Goal: Feedback & Contribution: Submit feedback/report problem

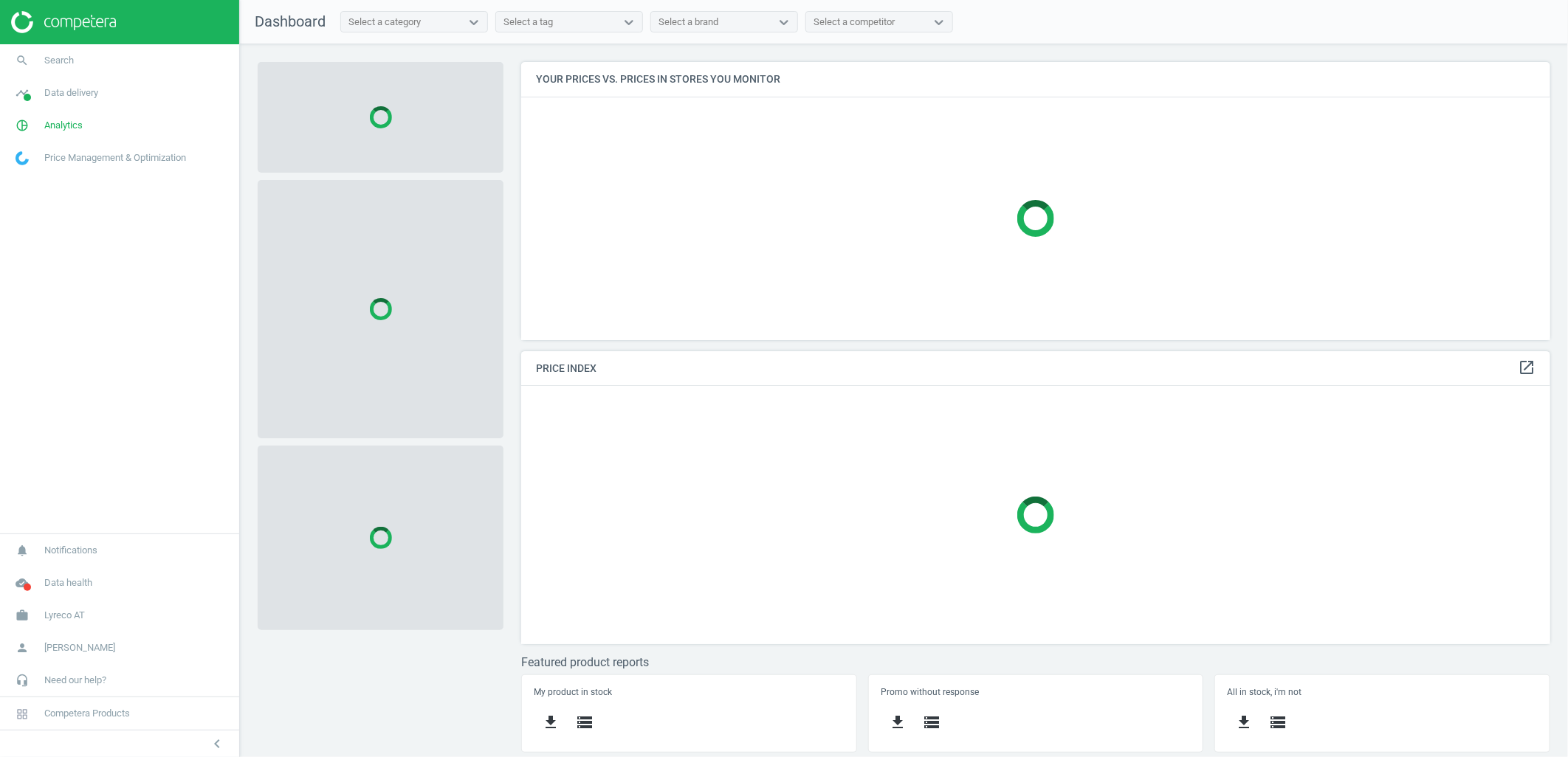
scroll to position [304, 1055]
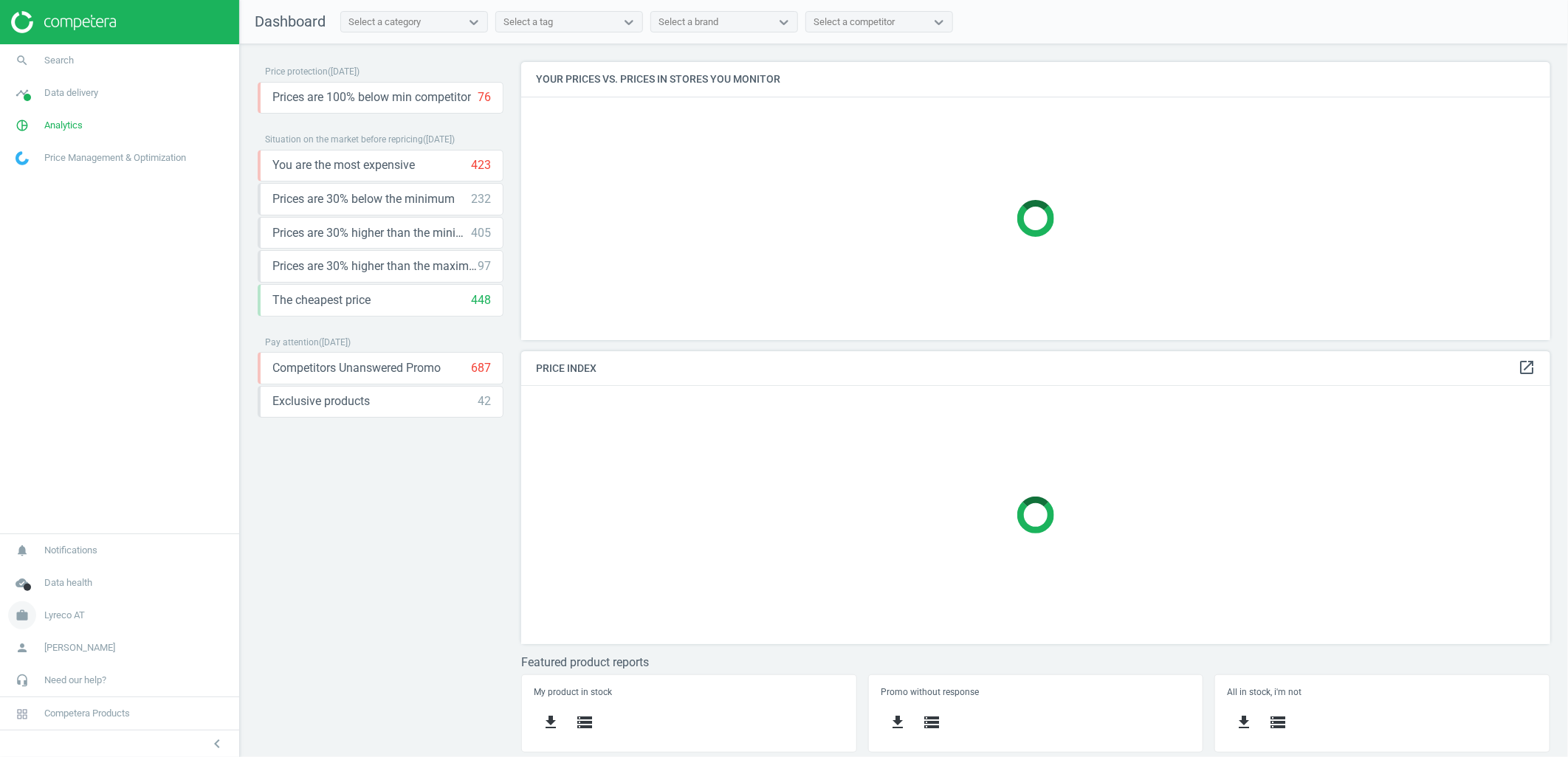
click at [93, 615] on link "work Lyreco AT" at bounding box center [120, 615] width 240 height 33
click at [65, 570] on span "Switch campaign" at bounding box center [49, 572] width 66 height 12
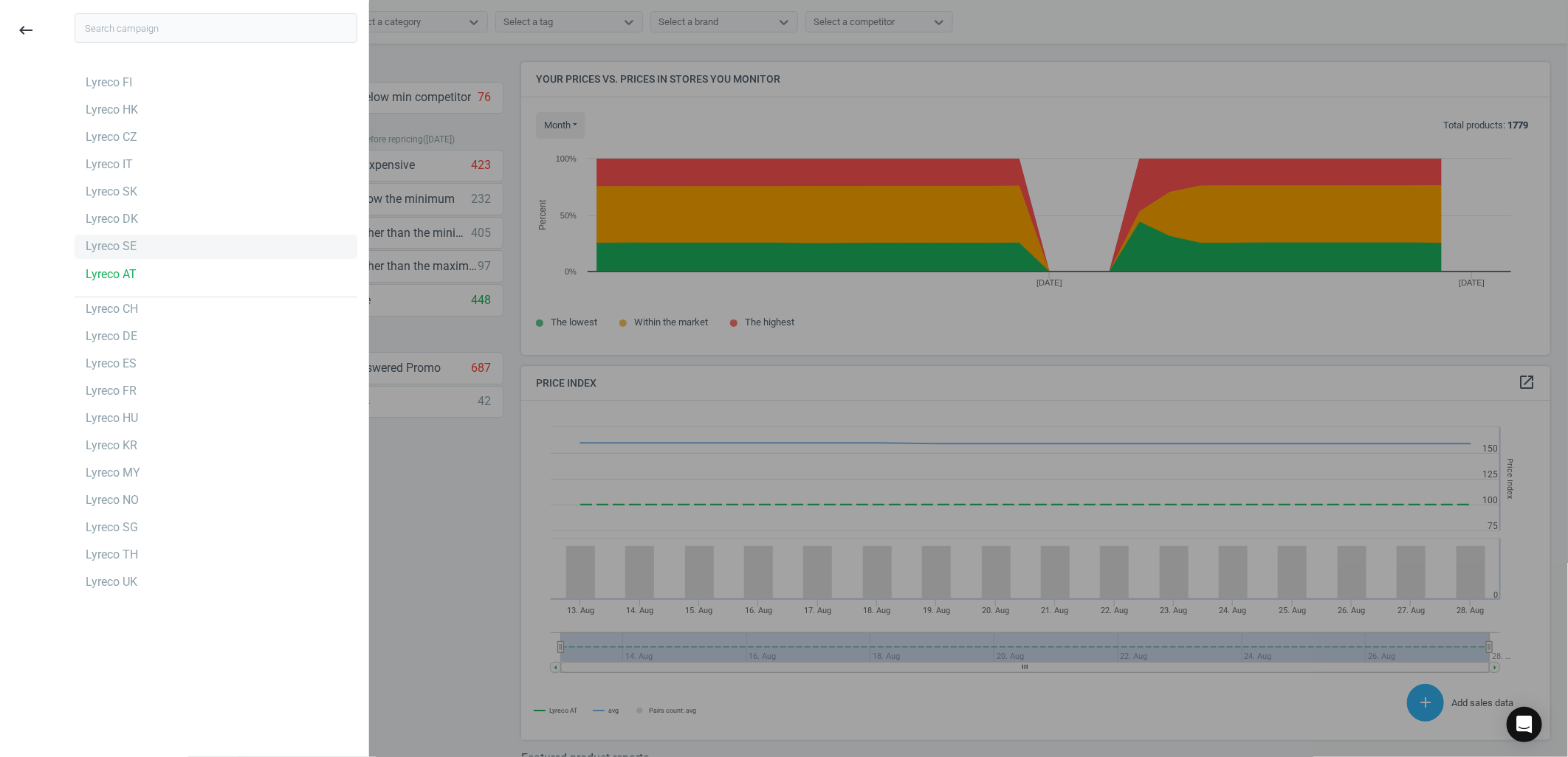
scroll to position [365, 1043]
click at [126, 254] on div "Lyreco SE" at bounding box center [111, 246] width 51 height 16
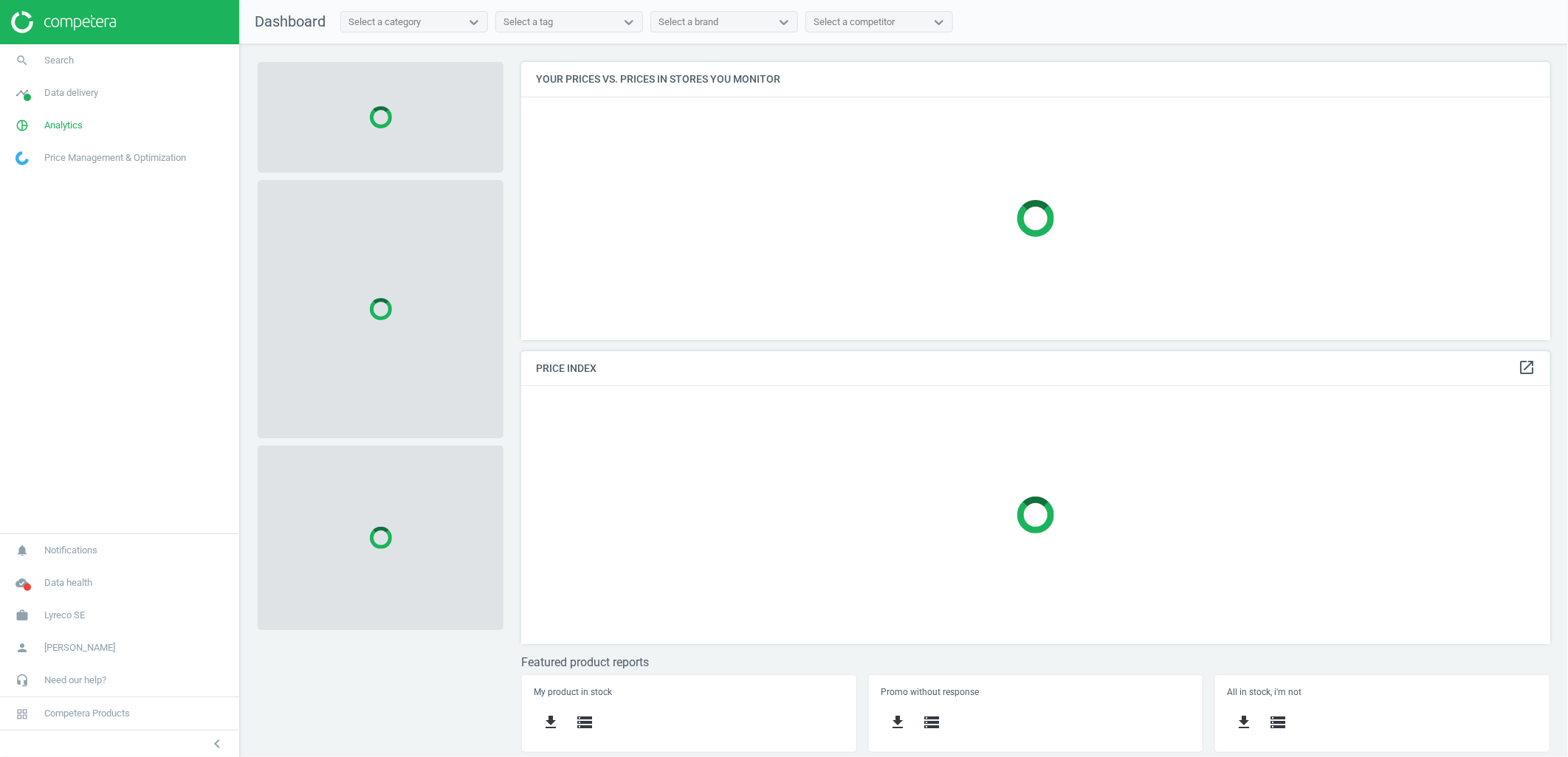
scroll to position [304, 1055]
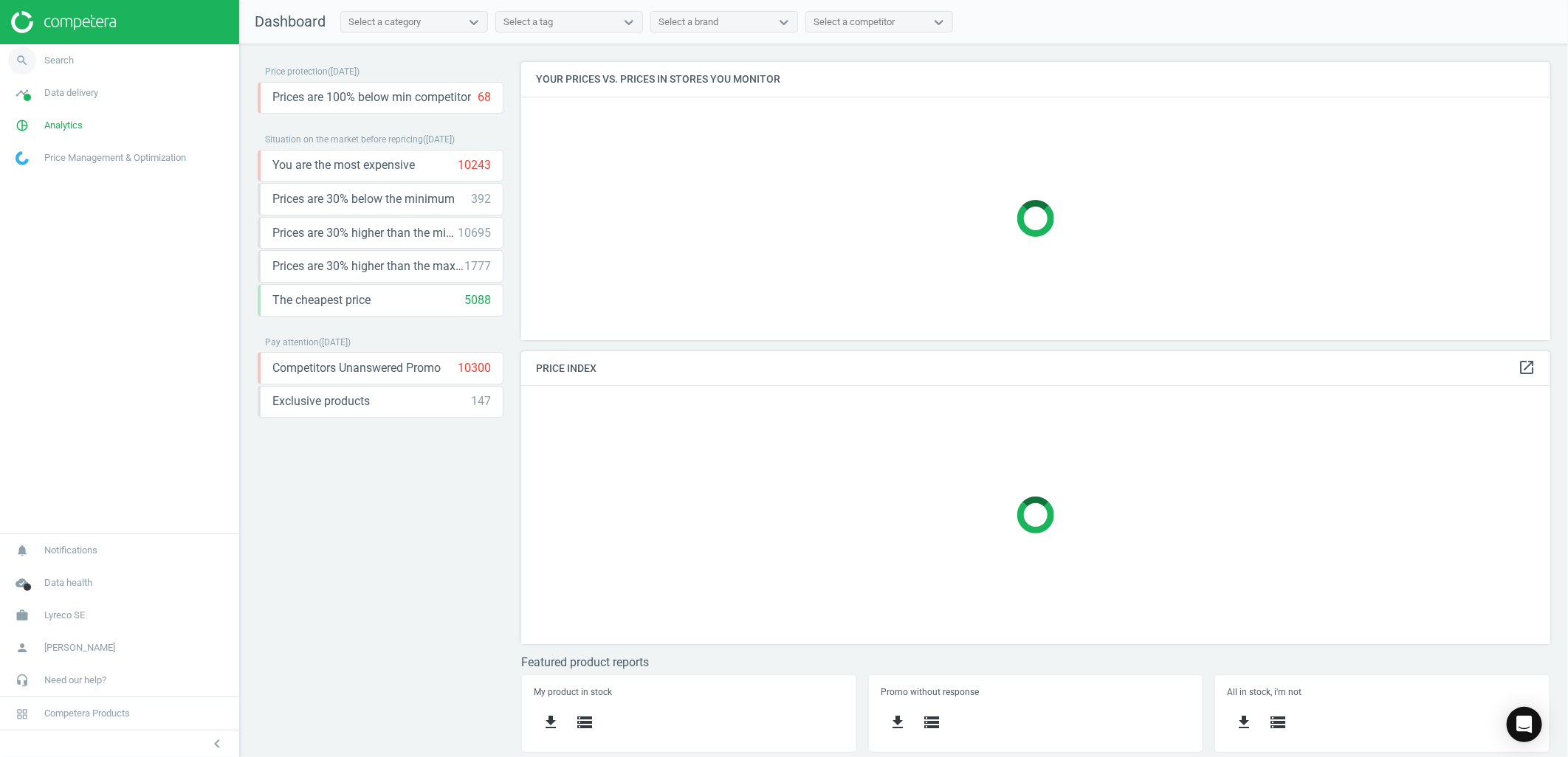
click at [98, 62] on link "search Search" at bounding box center [120, 61] width 240 height 33
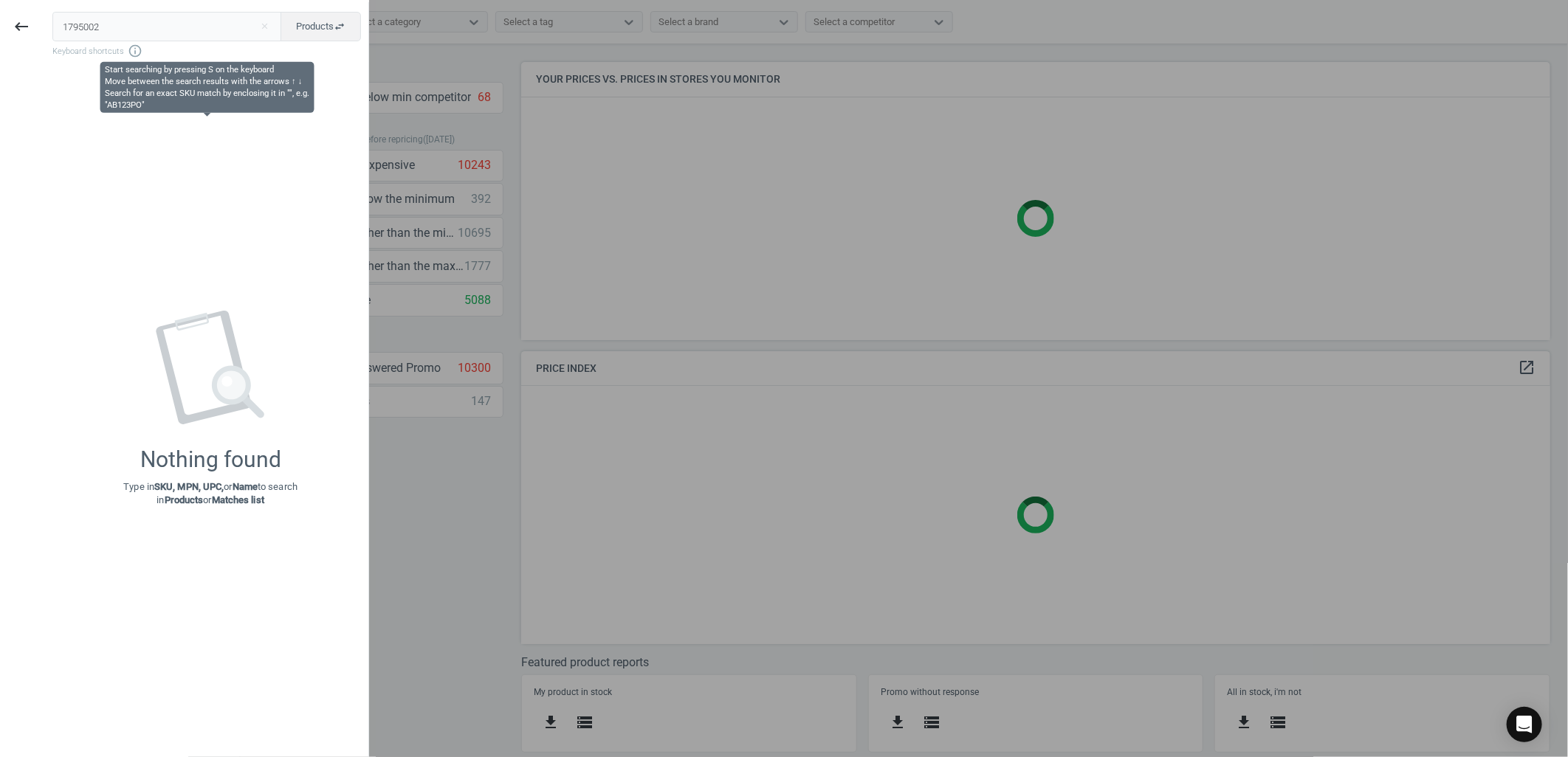
type input "1795002"
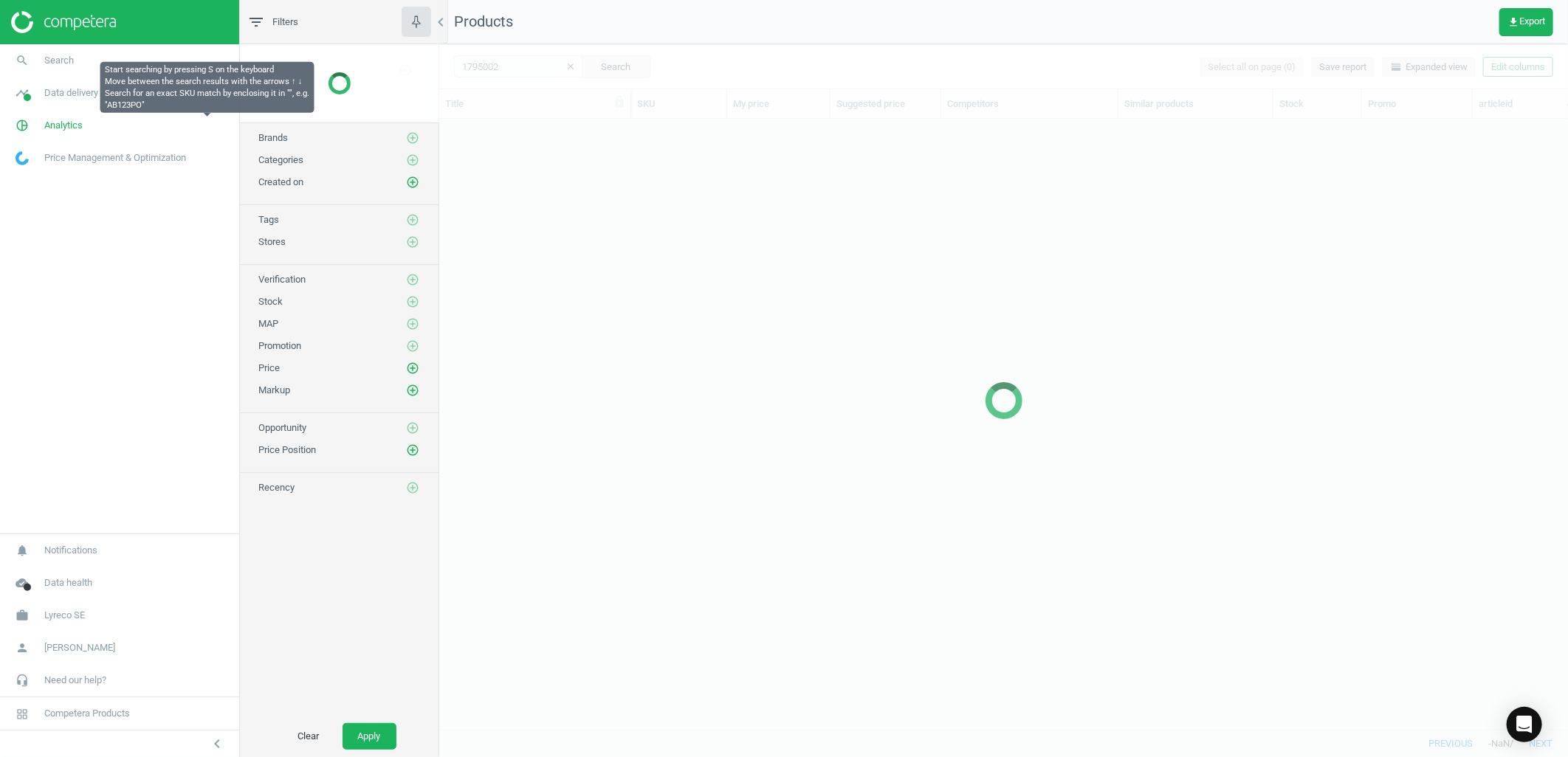
scroll to position [585, 1116]
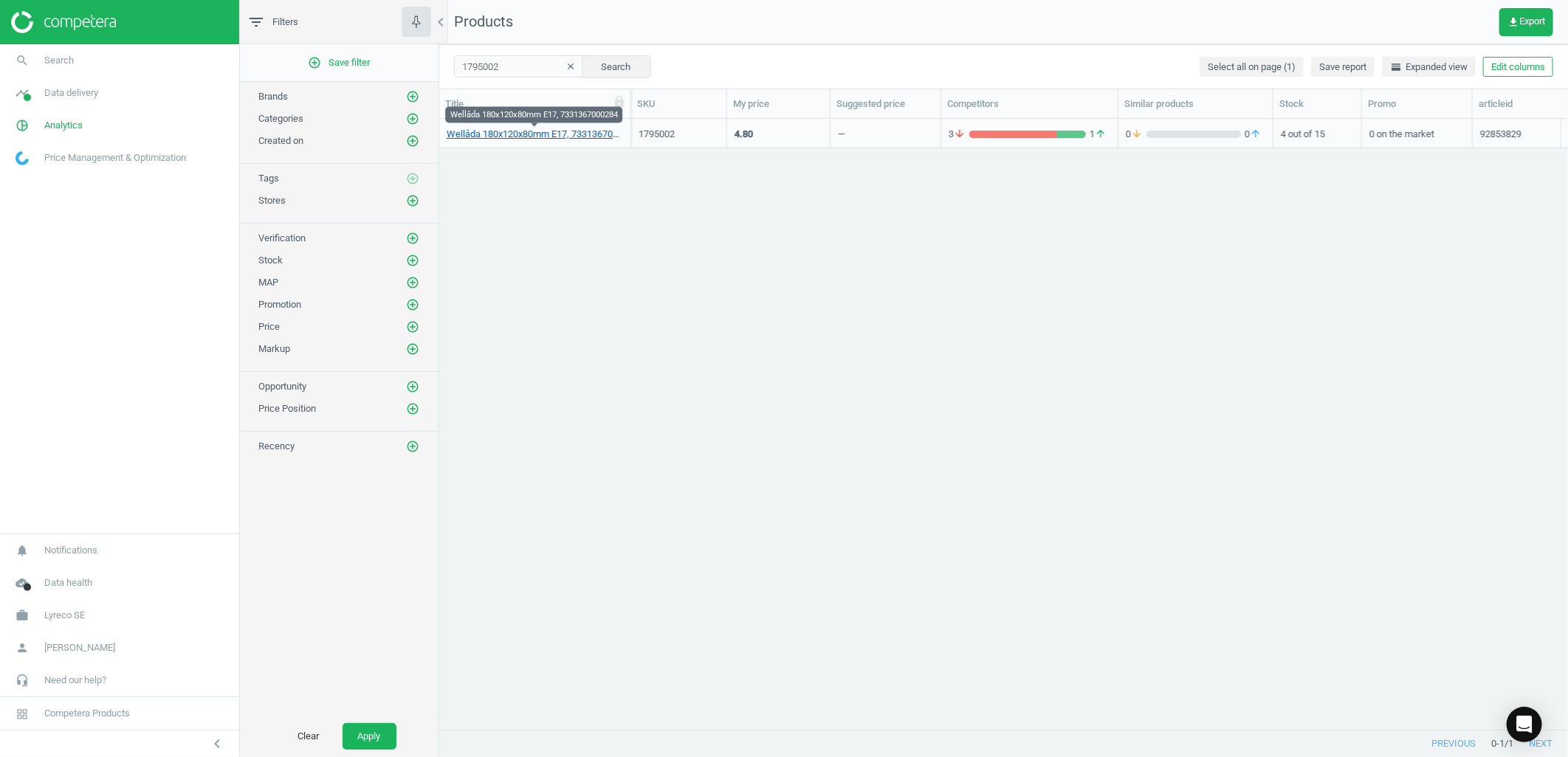
click at [595, 133] on link "Wellåda 180x120x80mm E17, 7331367000284" at bounding box center [534, 134] width 176 height 13
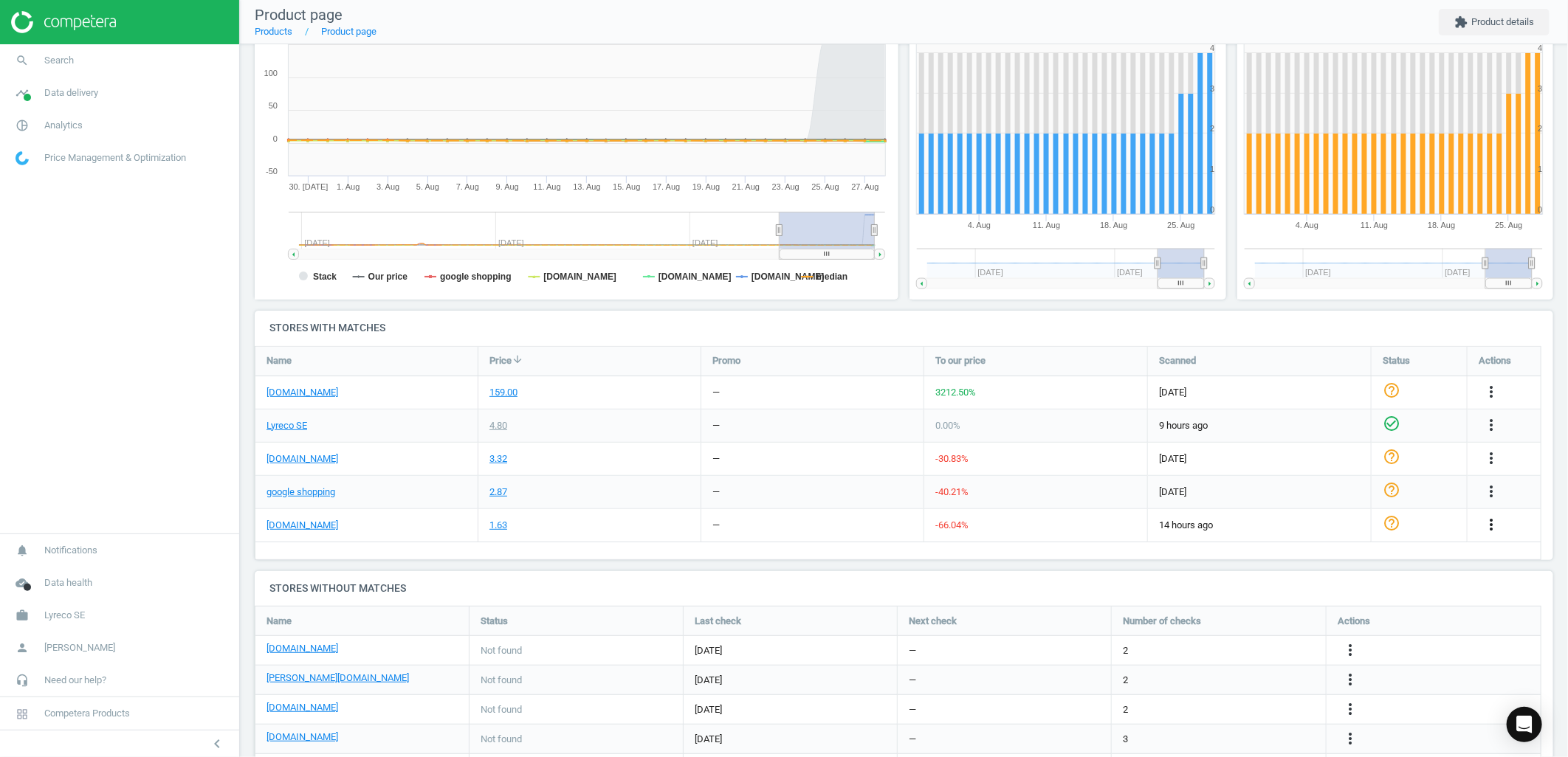
click at [1492, 532] on icon "more_vert" at bounding box center [1490, 524] width 18 height 18
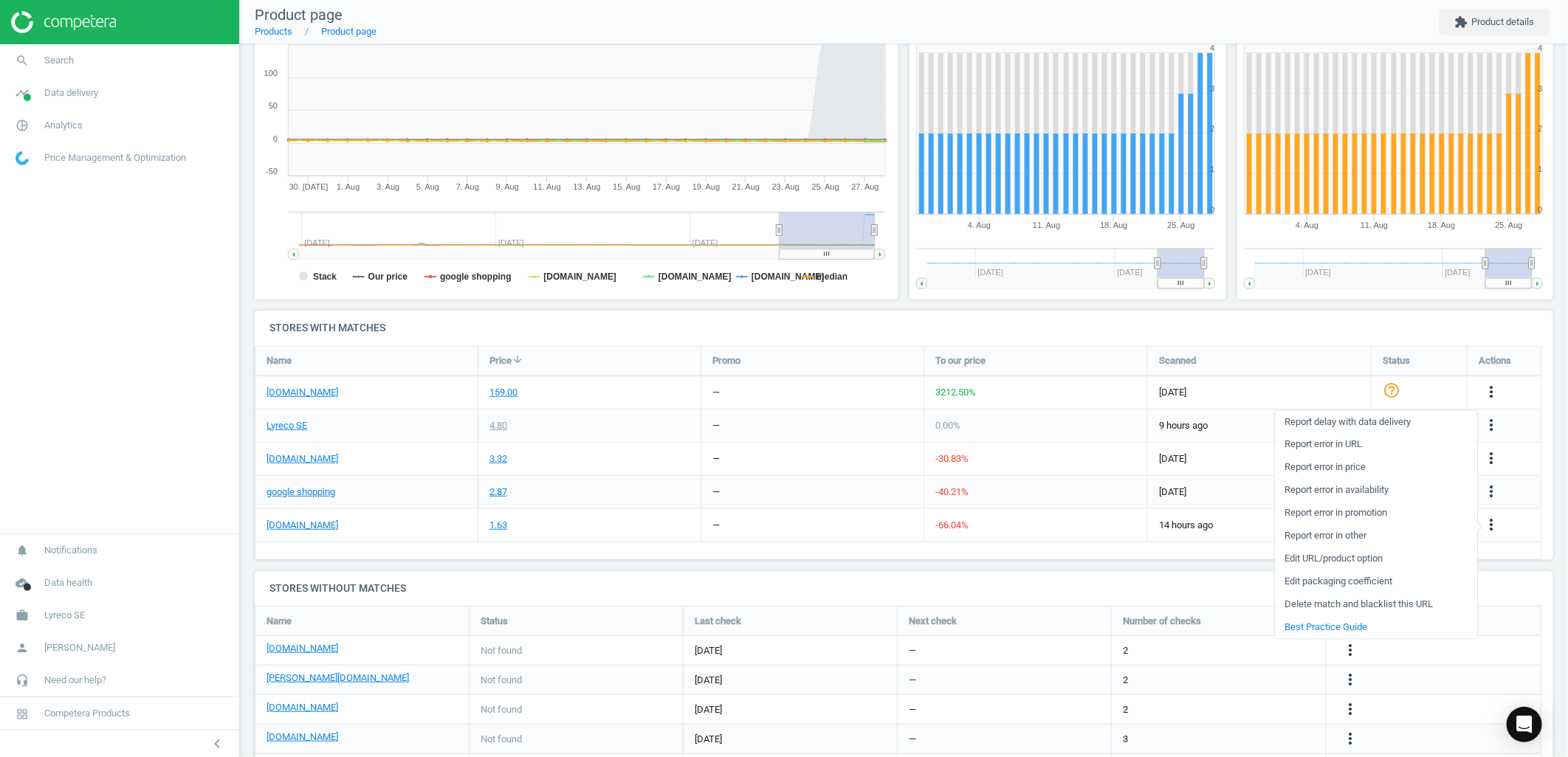
click at [1341, 470] on link "Report error in price" at bounding box center [1376, 467] width 202 height 23
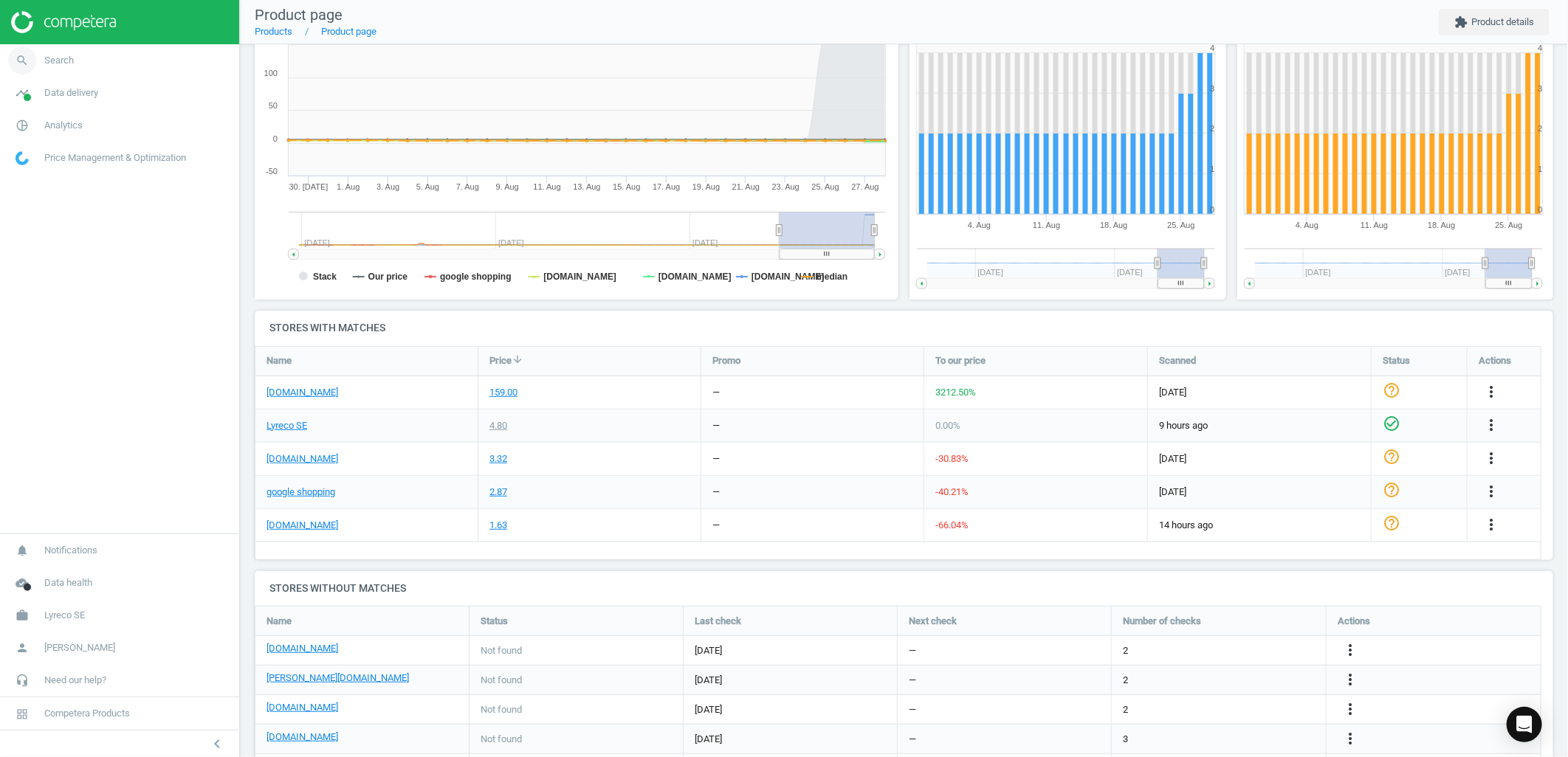
click at [121, 67] on link "search Search" at bounding box center [120, 61] width 240 height 33
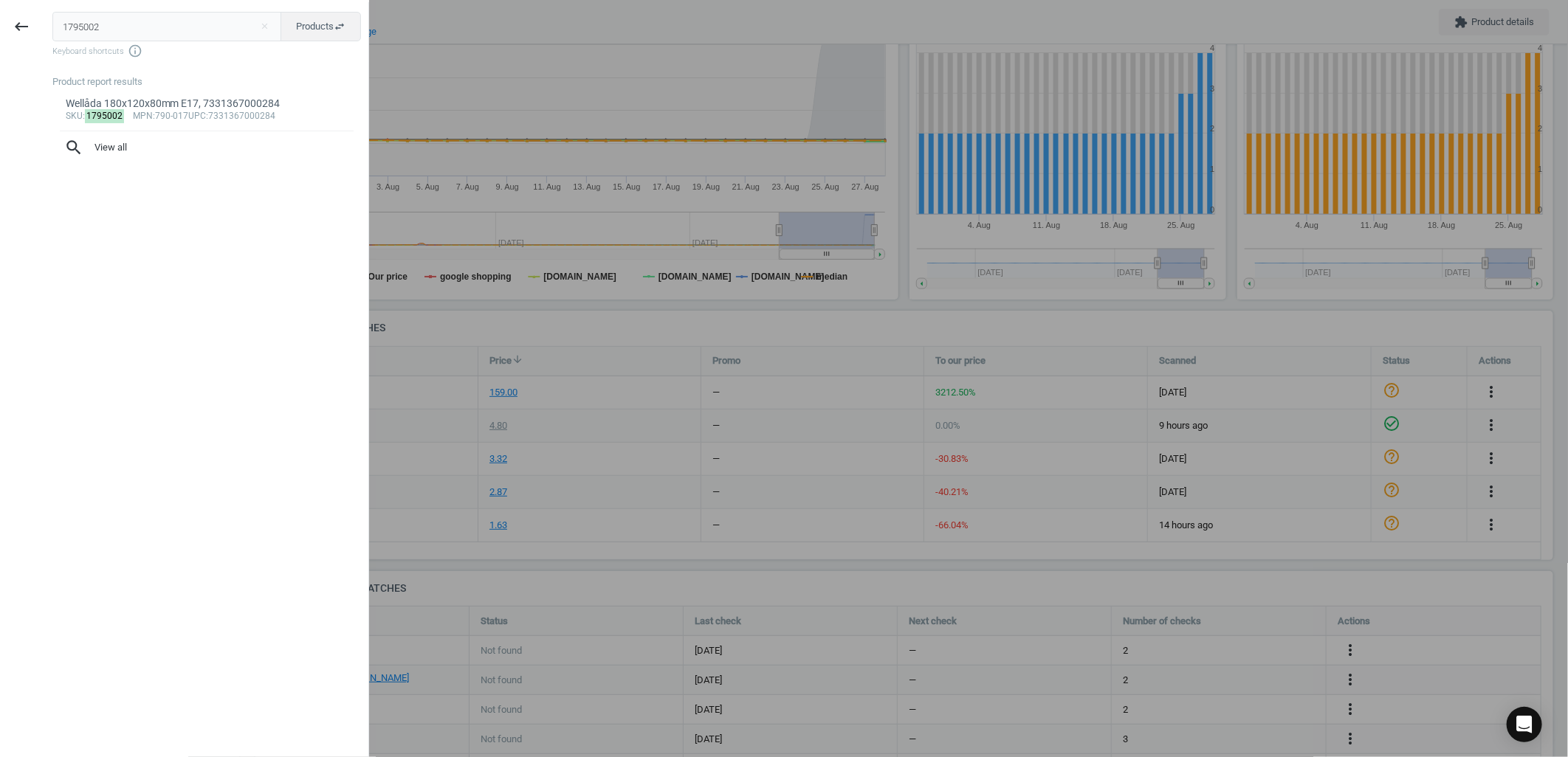
drag, startPoint x: 159, startPoint y: 30, endPoint x: -3, endPoint y: 25, distance: 162.1
click at [0, 25] on html "Group 2 Created with Sketch. ic/cloud_download/grey600 Created with Sketch. gra…" at bounding box center [784, 378] width 1568 height 757
type input "197950"
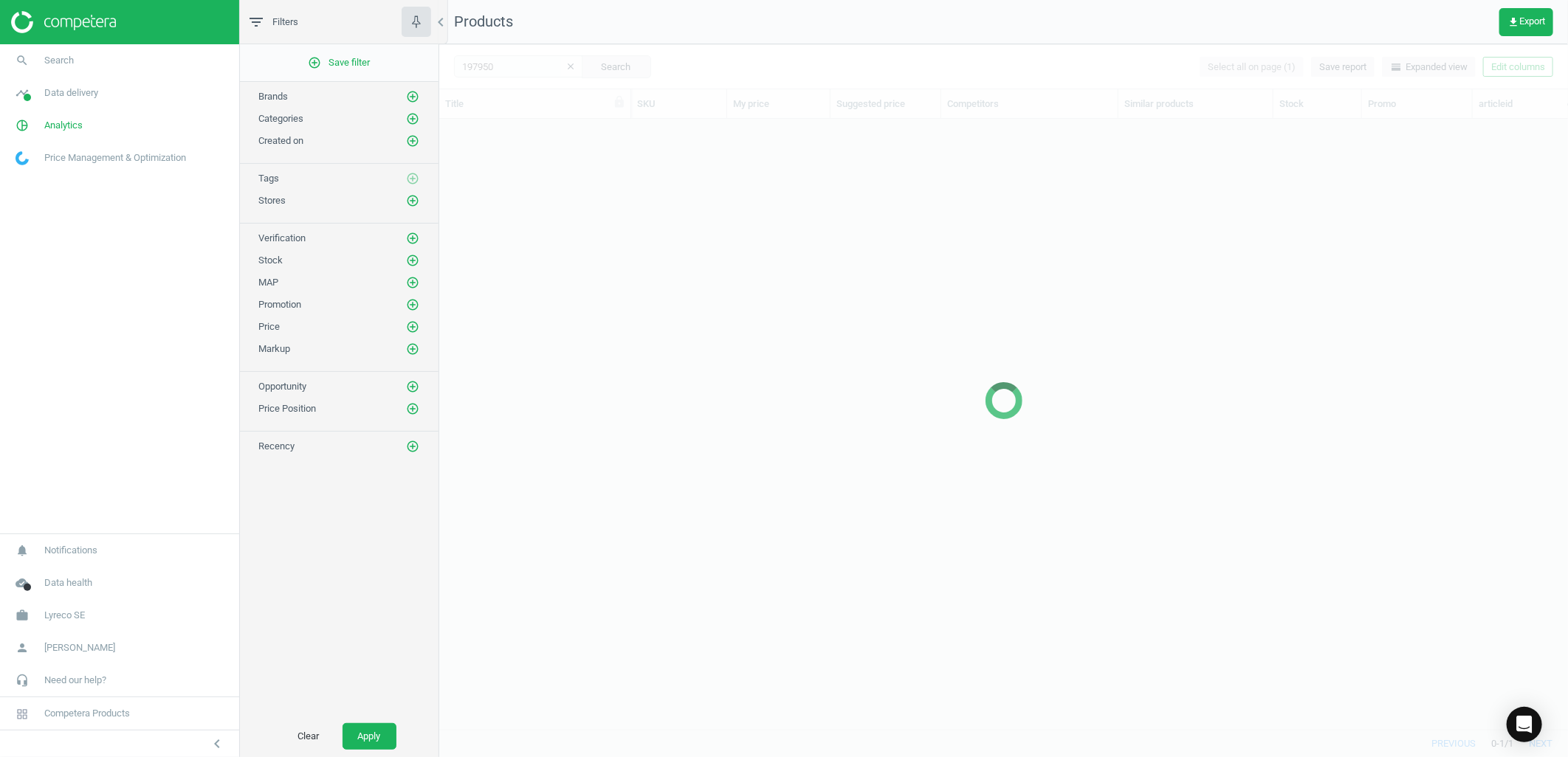
scroll to position [585, 1116]
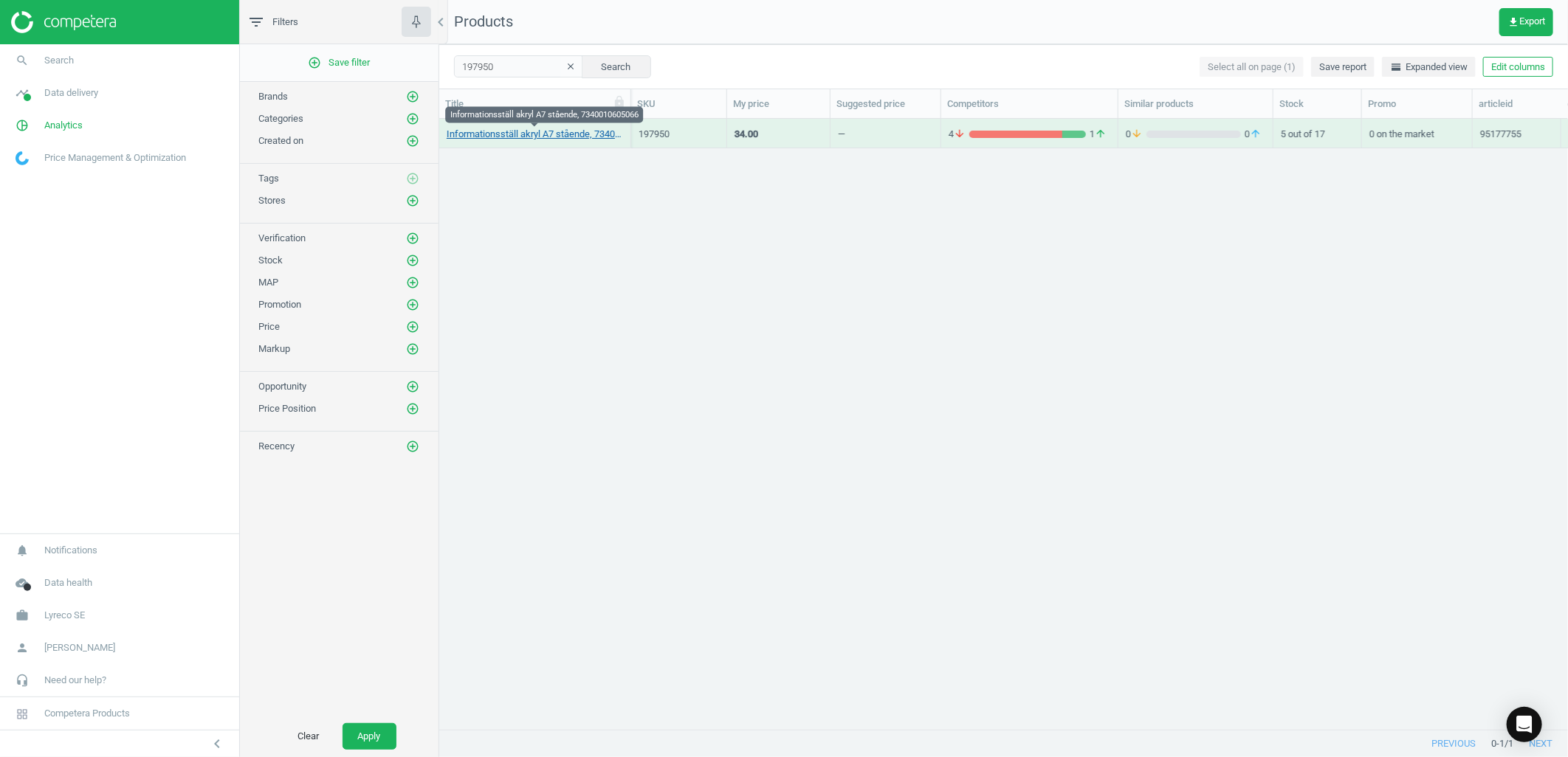
click at [494, 137] on link "Informationsställ akryl A7 stående, 7340010605066" at bounding box center [534, 134] width 176 height 13
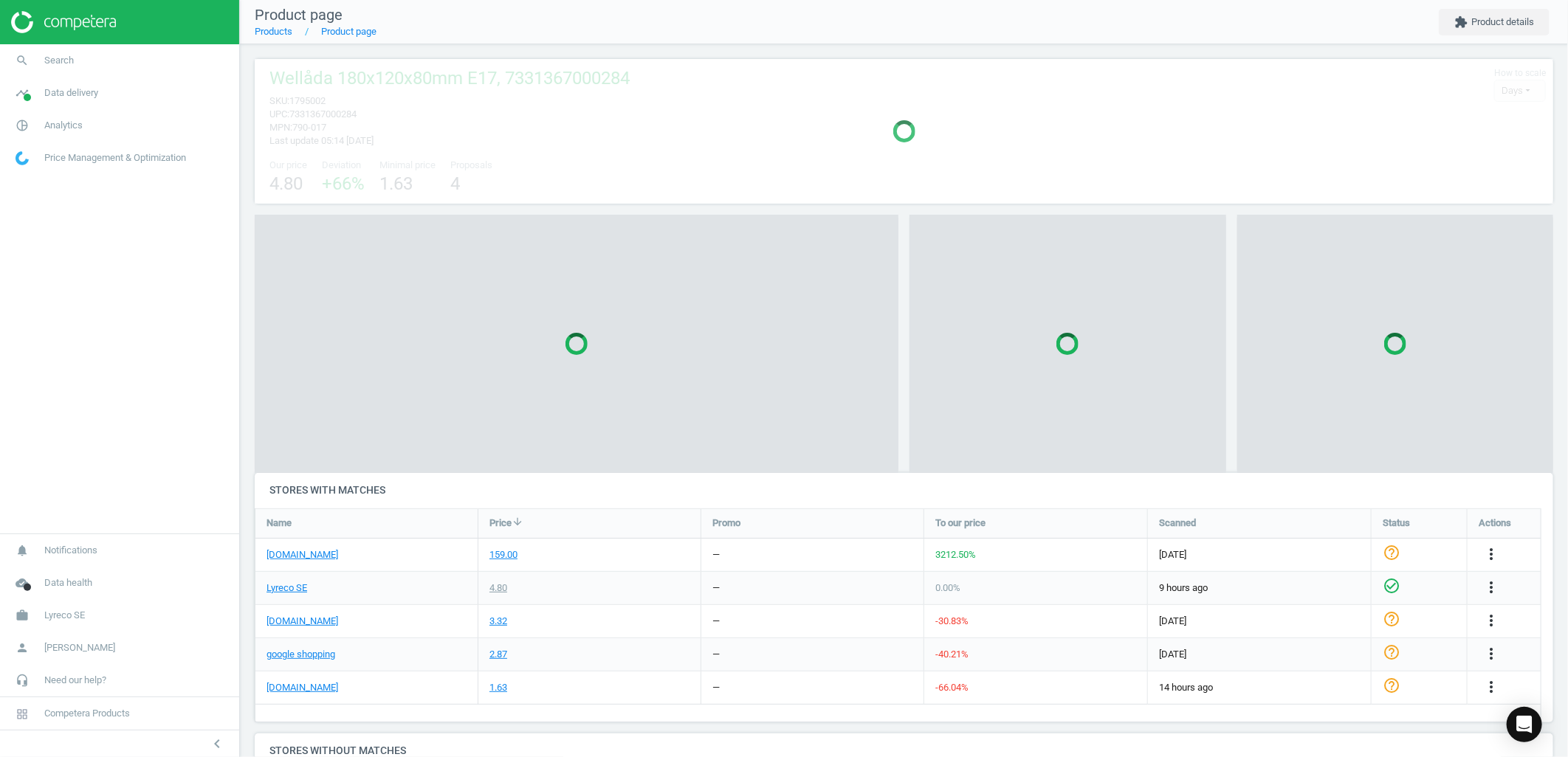
scroll to position [8, 8]
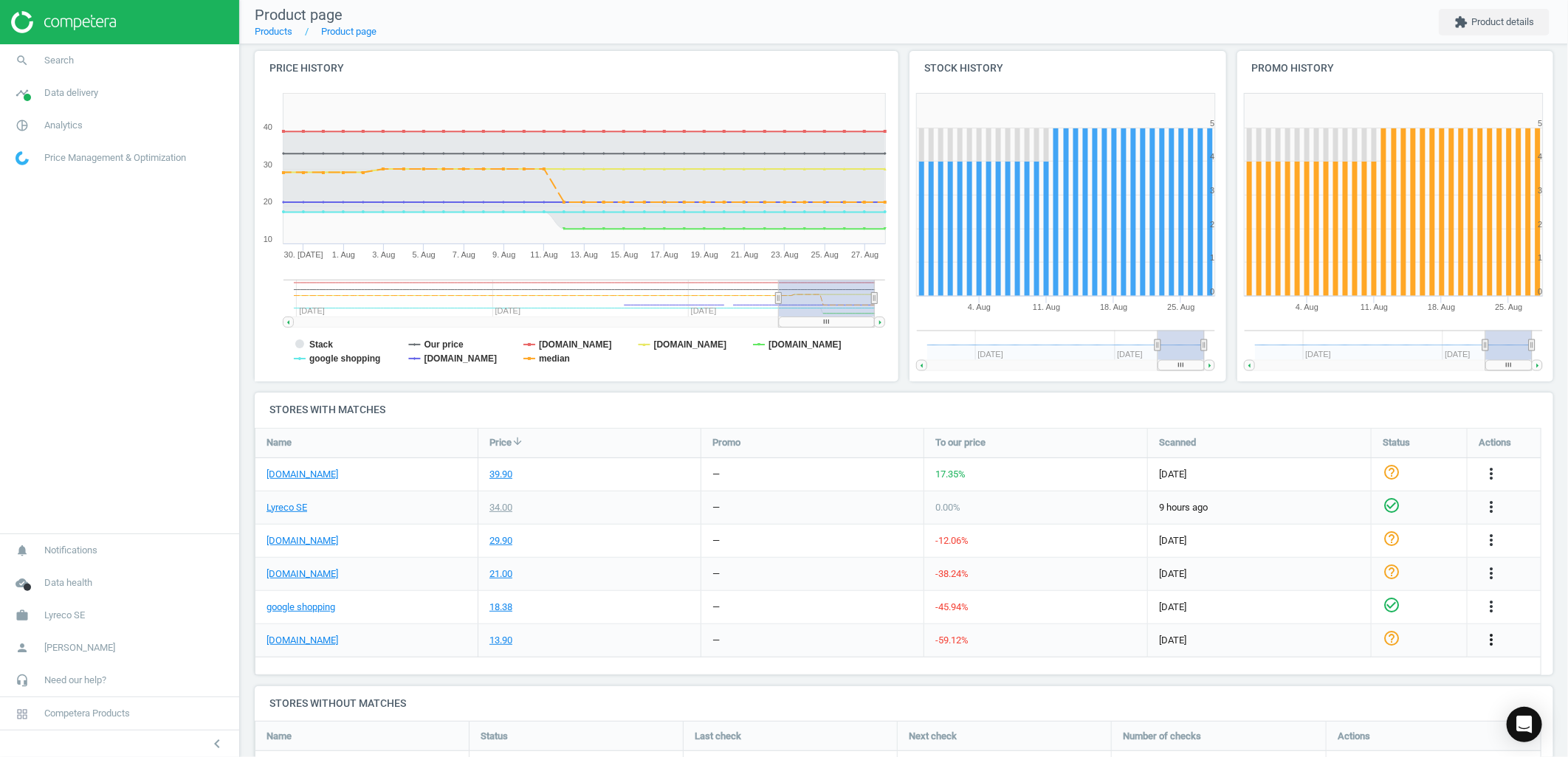
click at [1485, 637] on icon "more_vert" at bounding box center [1490, 639] width 18 height 18
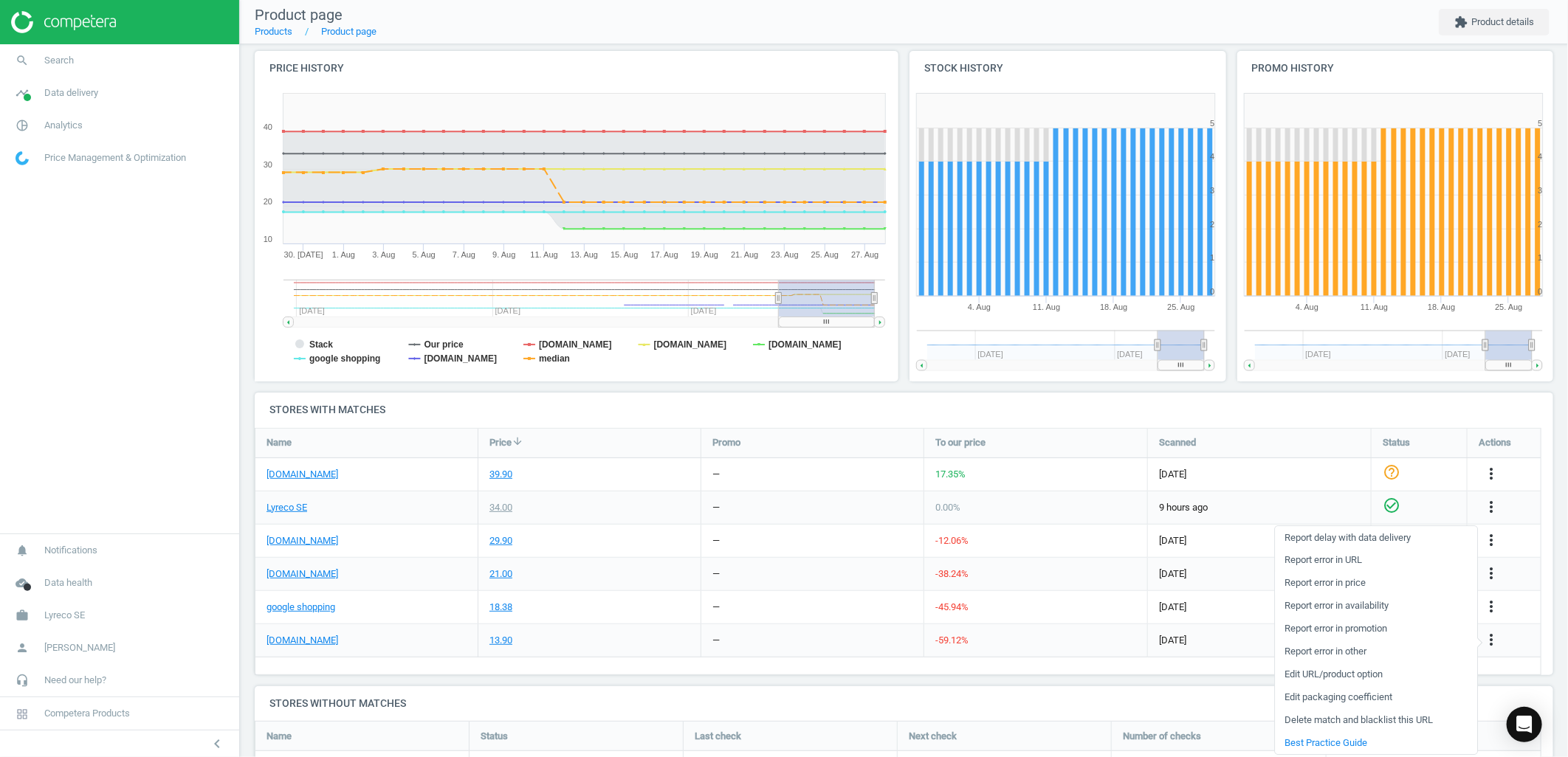
click at [1353, 580] on link "Report error in price" at bounding box center [1376, 583] width 202 height 23
